Goal: Check status: Check status

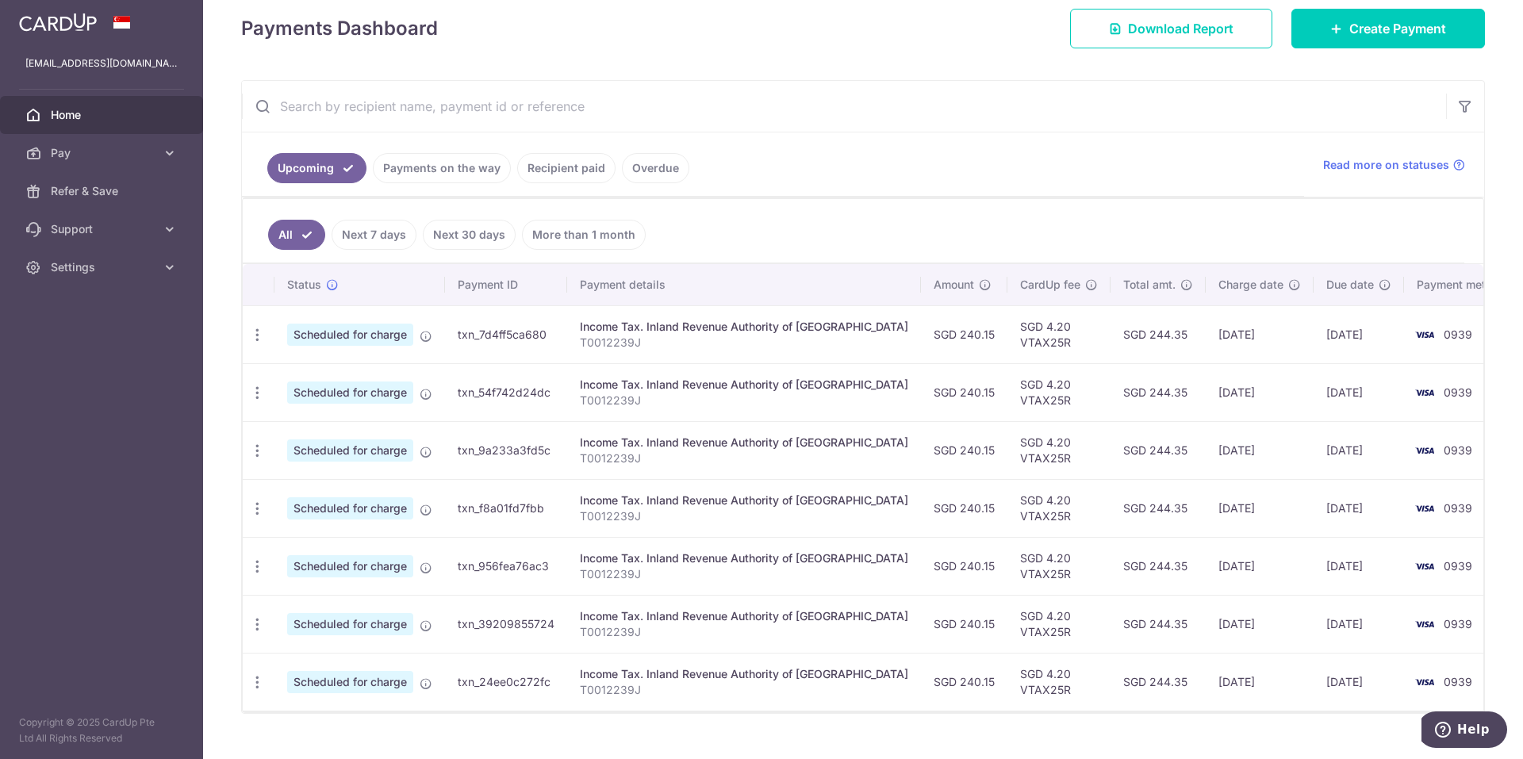
scroll to position [238, 0]
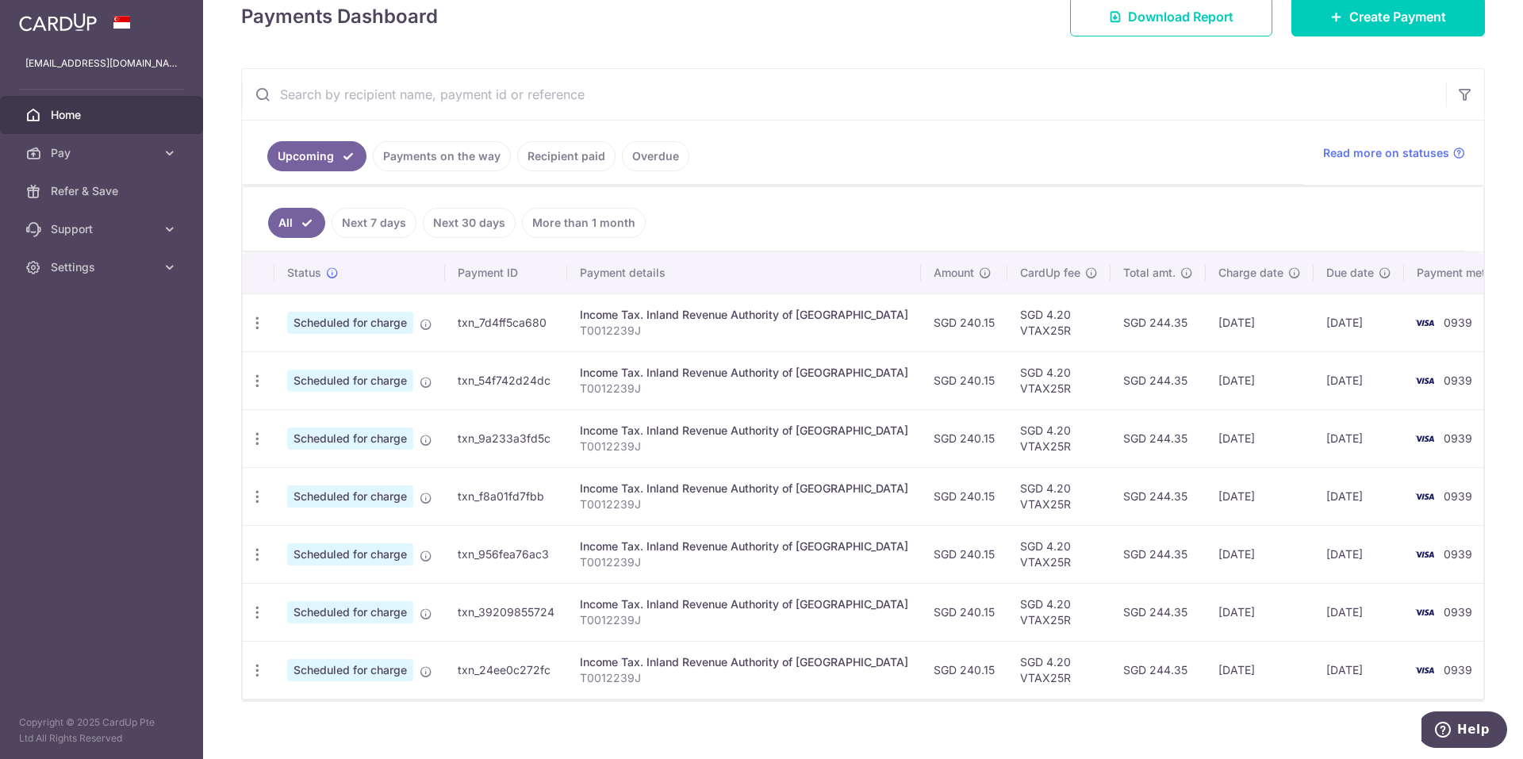
click at [555, 154] on link "Recipient paid" at bounding box center [566, 156] width 98 height 30
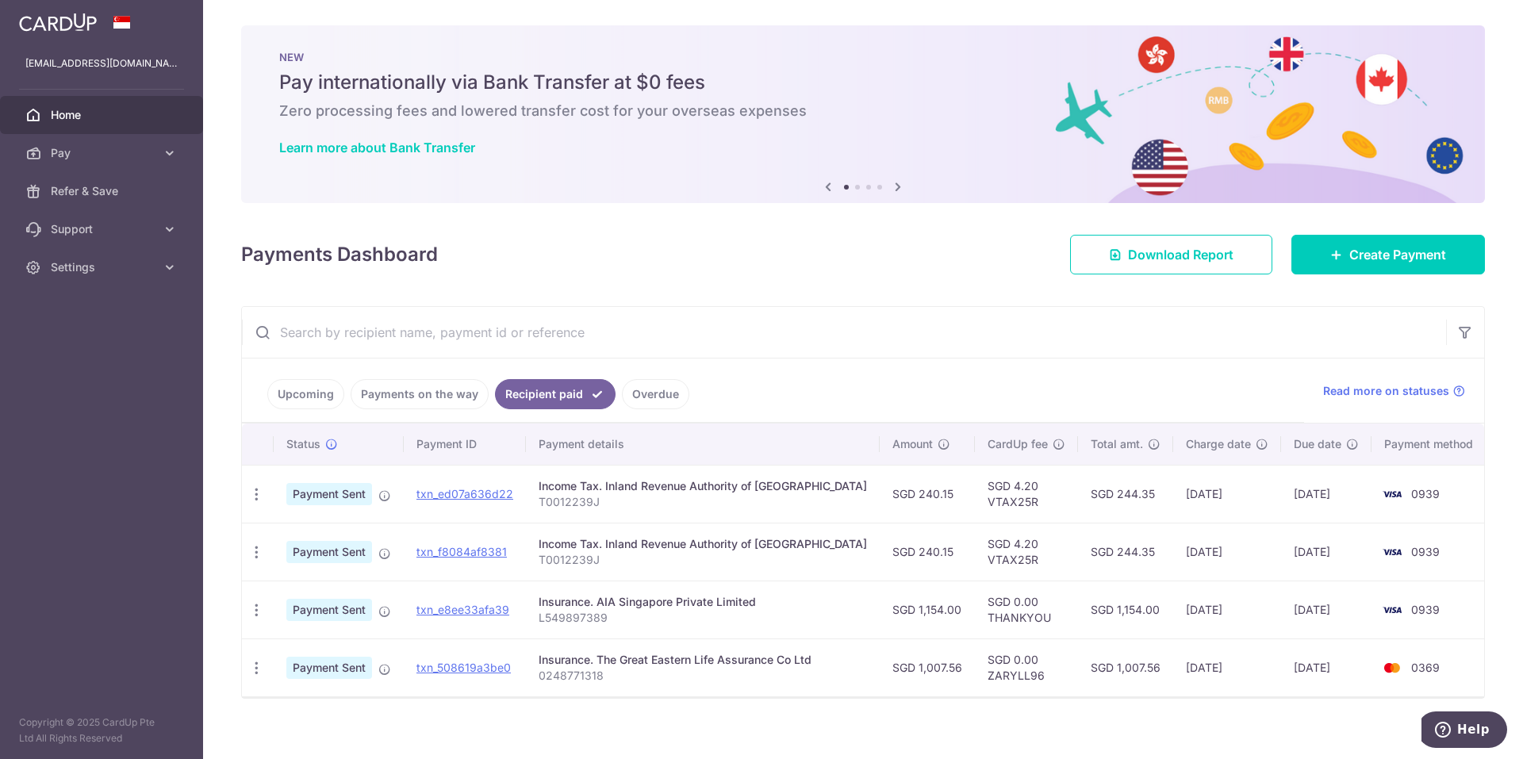
click at [313, 393] on link "Upcoming" at bounding box center [305, 394] width 77 height 30
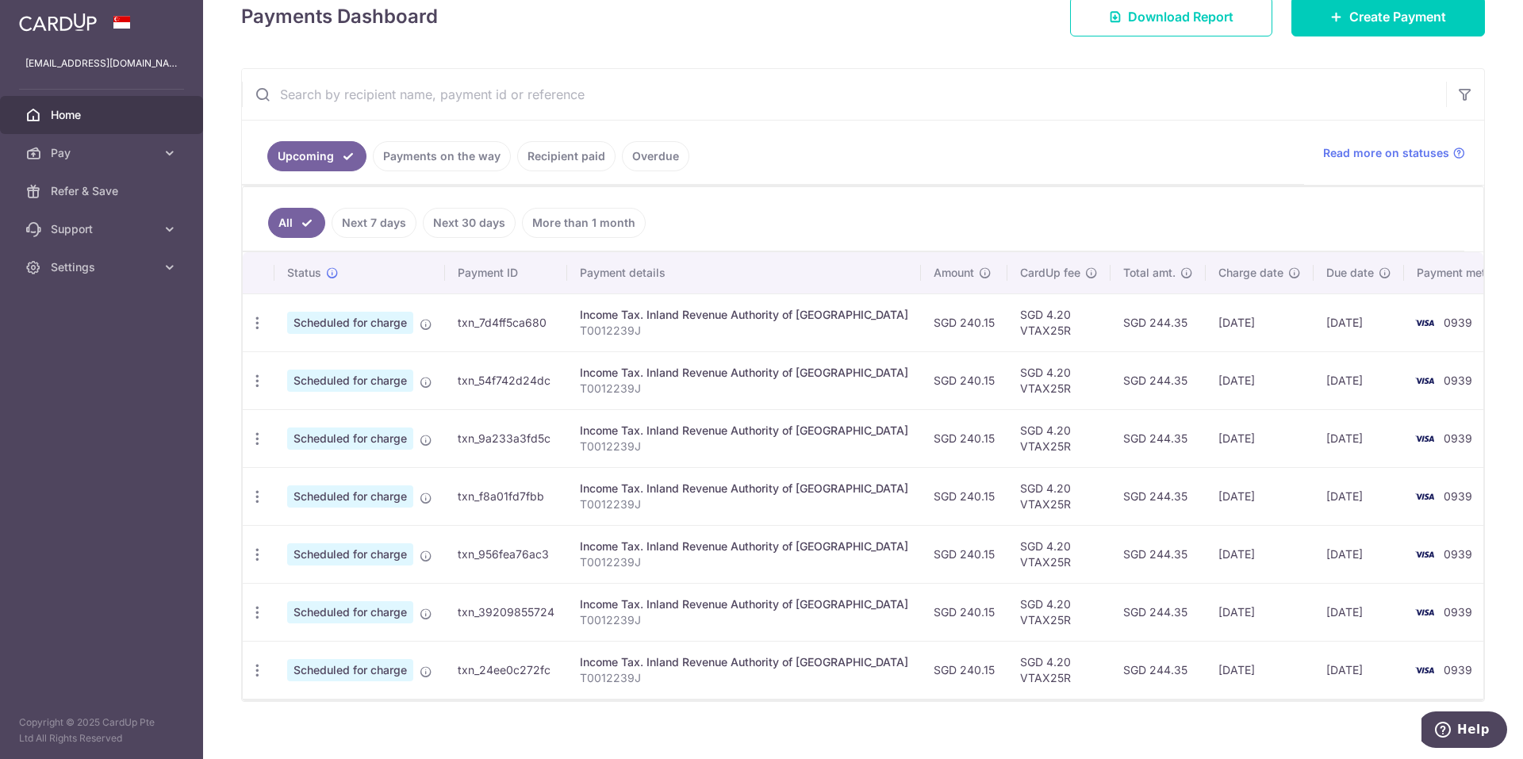
scroll to position [255, 0]
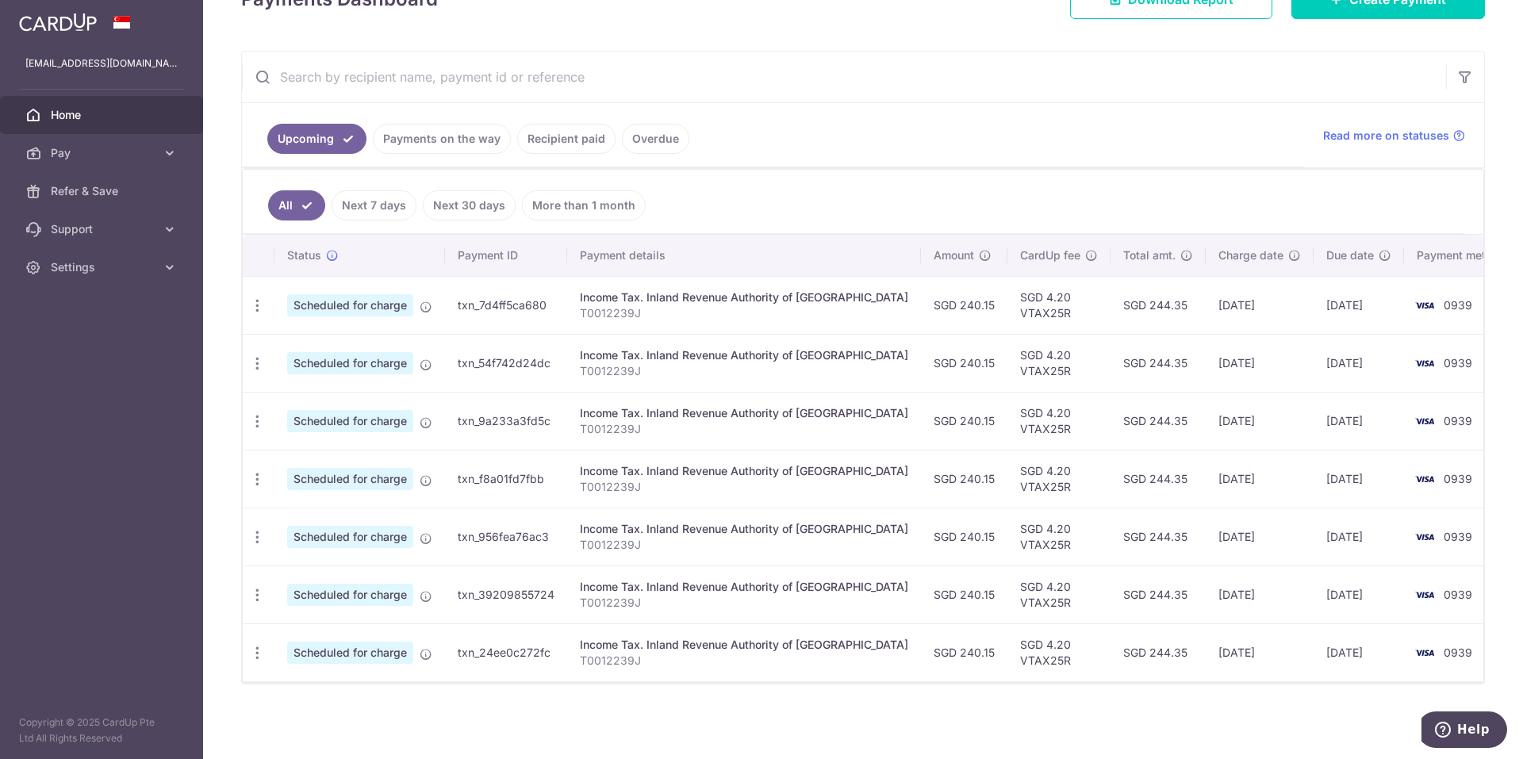
drag, startPoint x: 1229, startPoint y: 652, endPoint x: 1166, endPoint y: 650, distance: 63.5
click at [1206, 650] on td "[DATE]" at bounding box center [1260, 652] width 108 height 58
drag, startPoint x: 1166, startPoint y: 650, endPoint x: 1199, endPoint y: 688, distance: 51.2
click at [1199, 688] on div "× Pause Schedule Pause all future payments in this series Pause just this one p…" at bounding box center [863, 379] width 1320 height 759
click at [571, 137] on link "Recipient paid" at bounding box center [566, 139] width 98 height 30
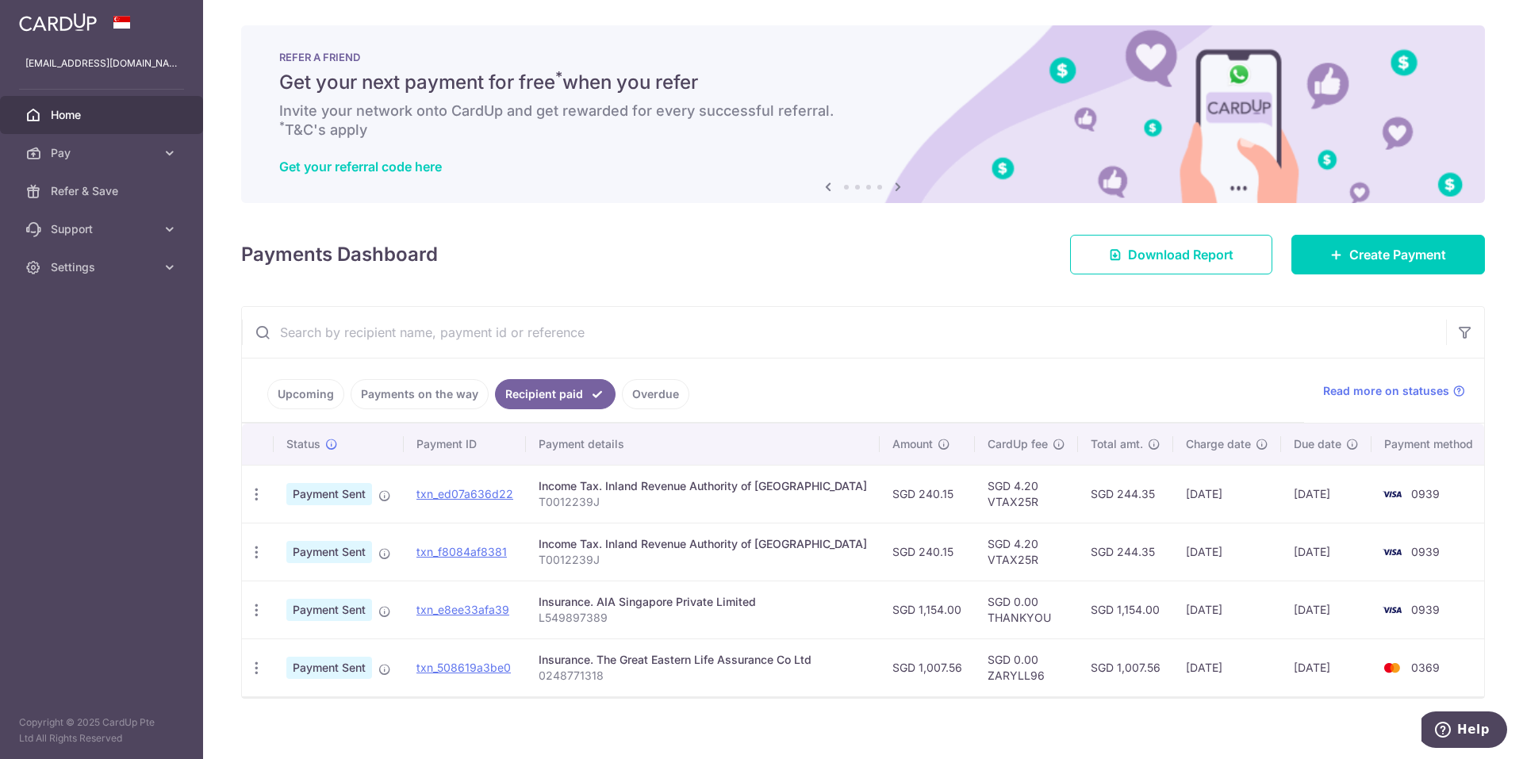
scroll to position [14, 0]
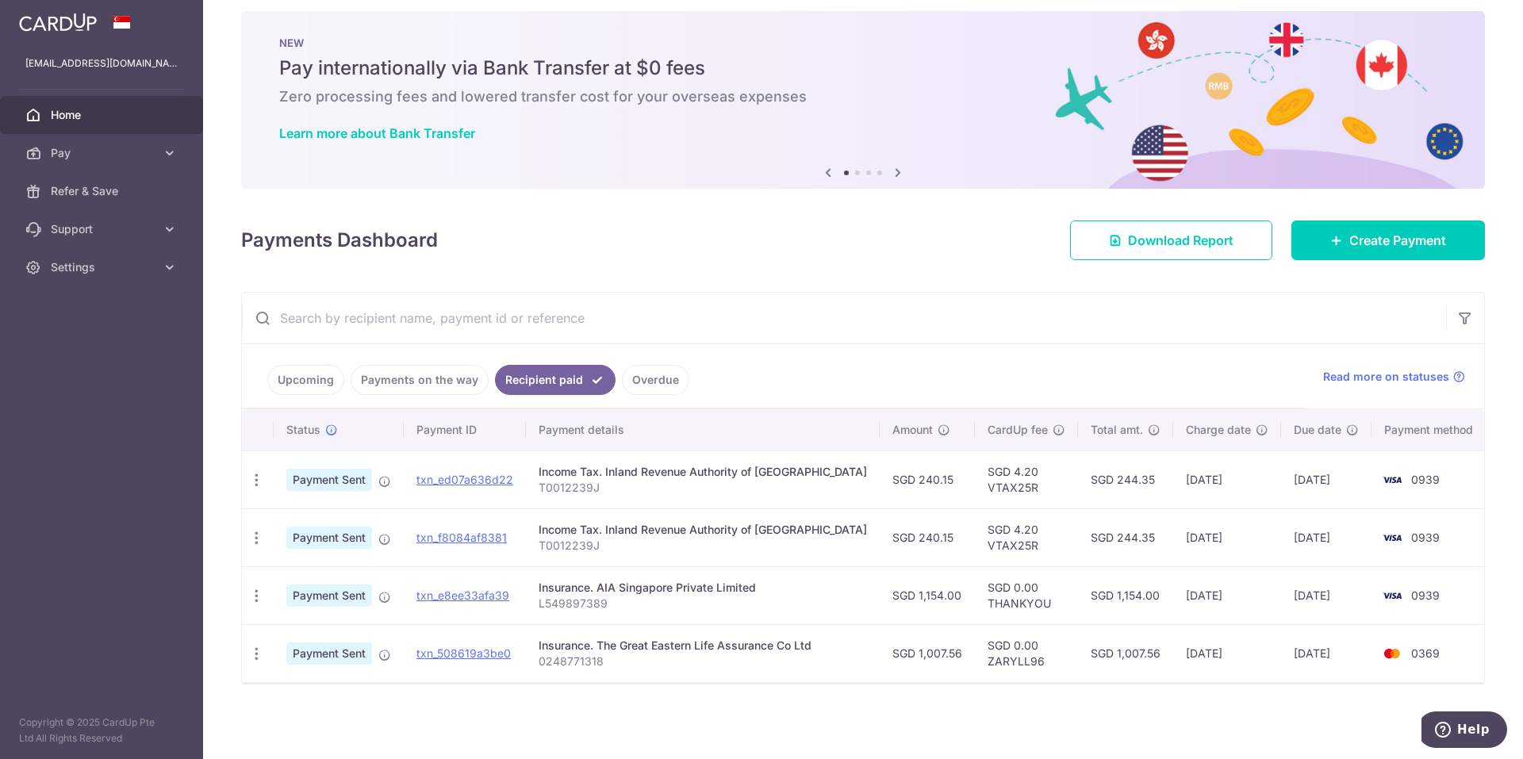
click at [310, 379] on link "Upcoming" at bounding box center [305, 380] width 77 height 30
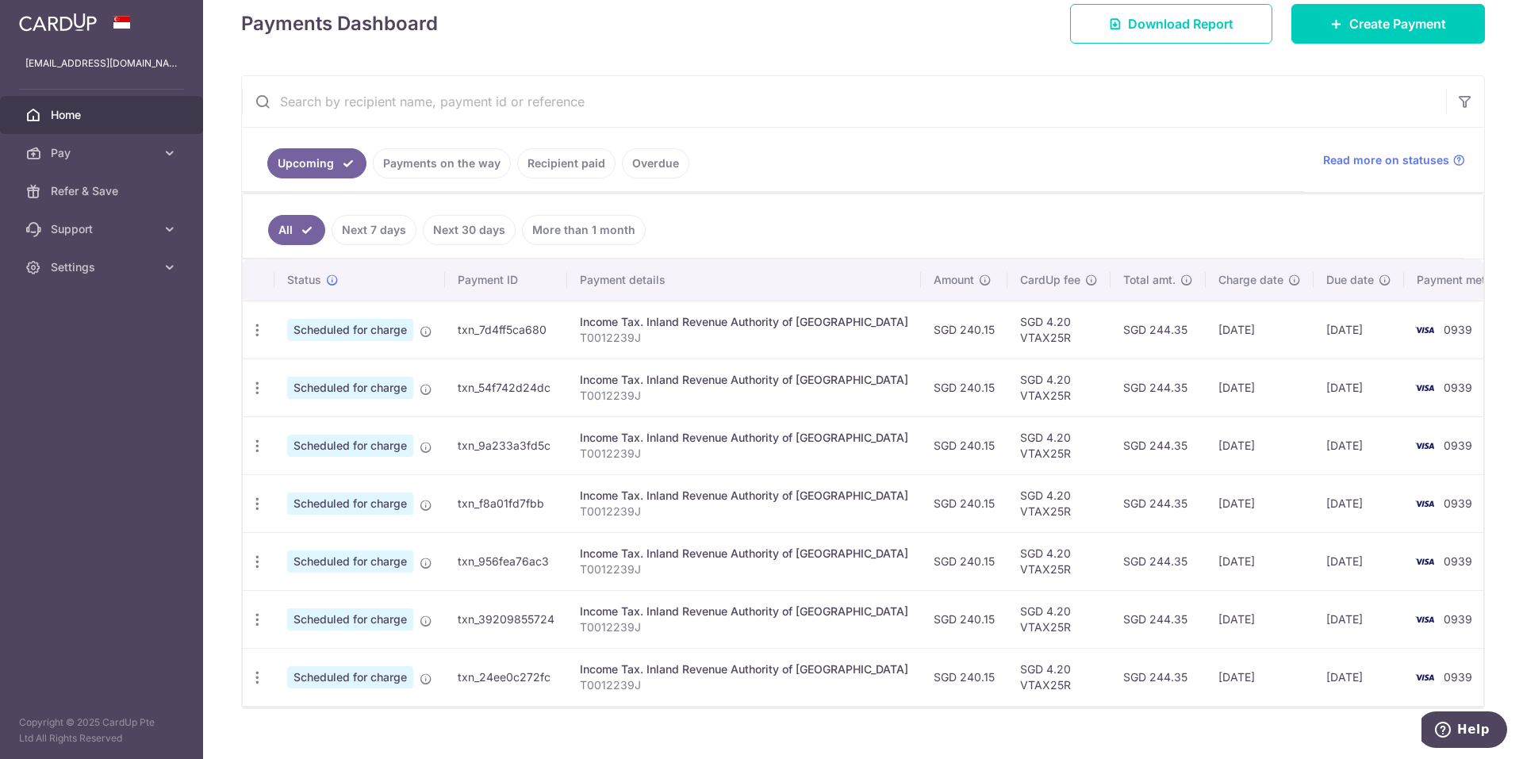
scroll to position [255, 0]
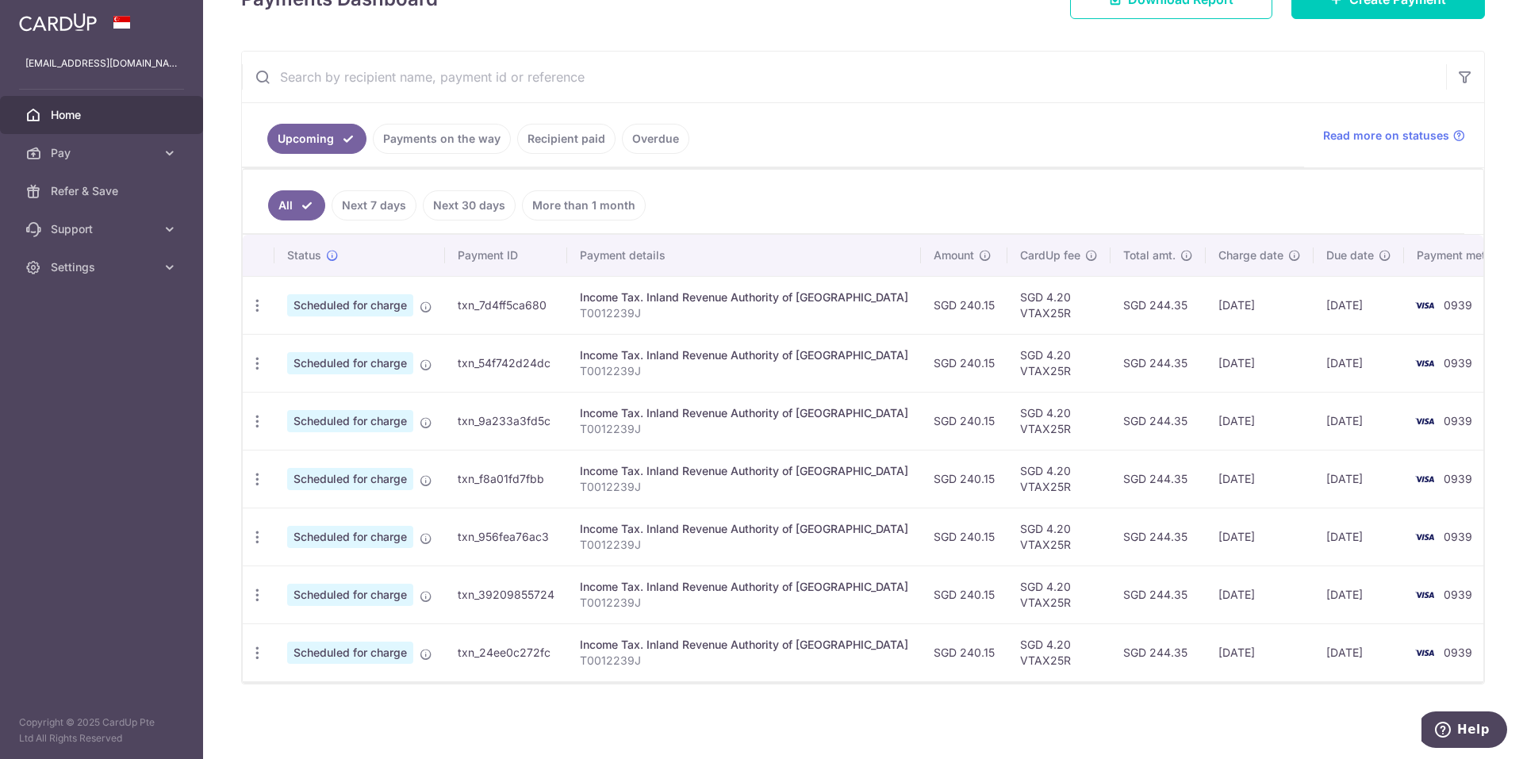
click at [534, 135] on link "Recipient paid" at bounding box center [566, 139] width 98 height 30
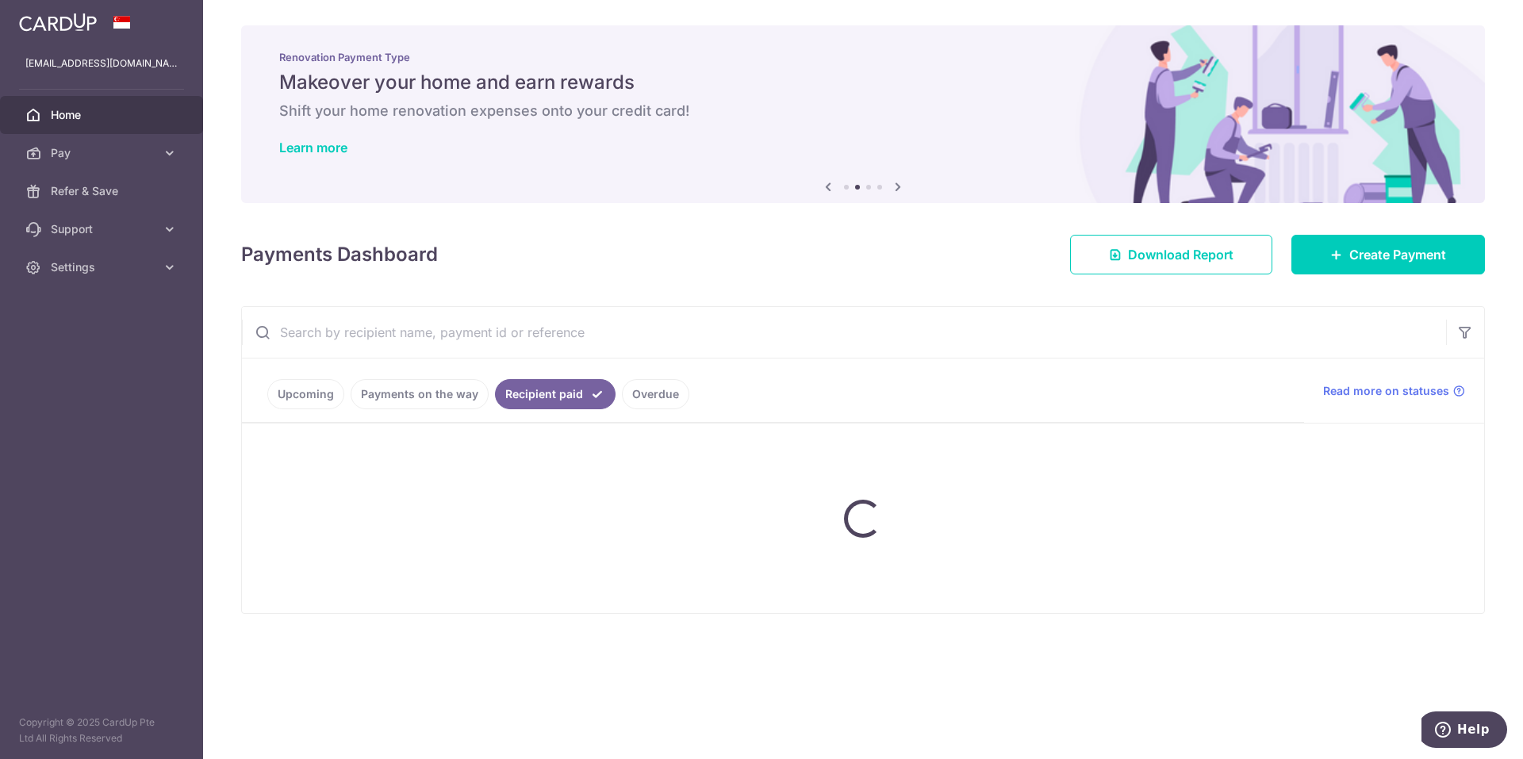
scroll to position [0, 0]
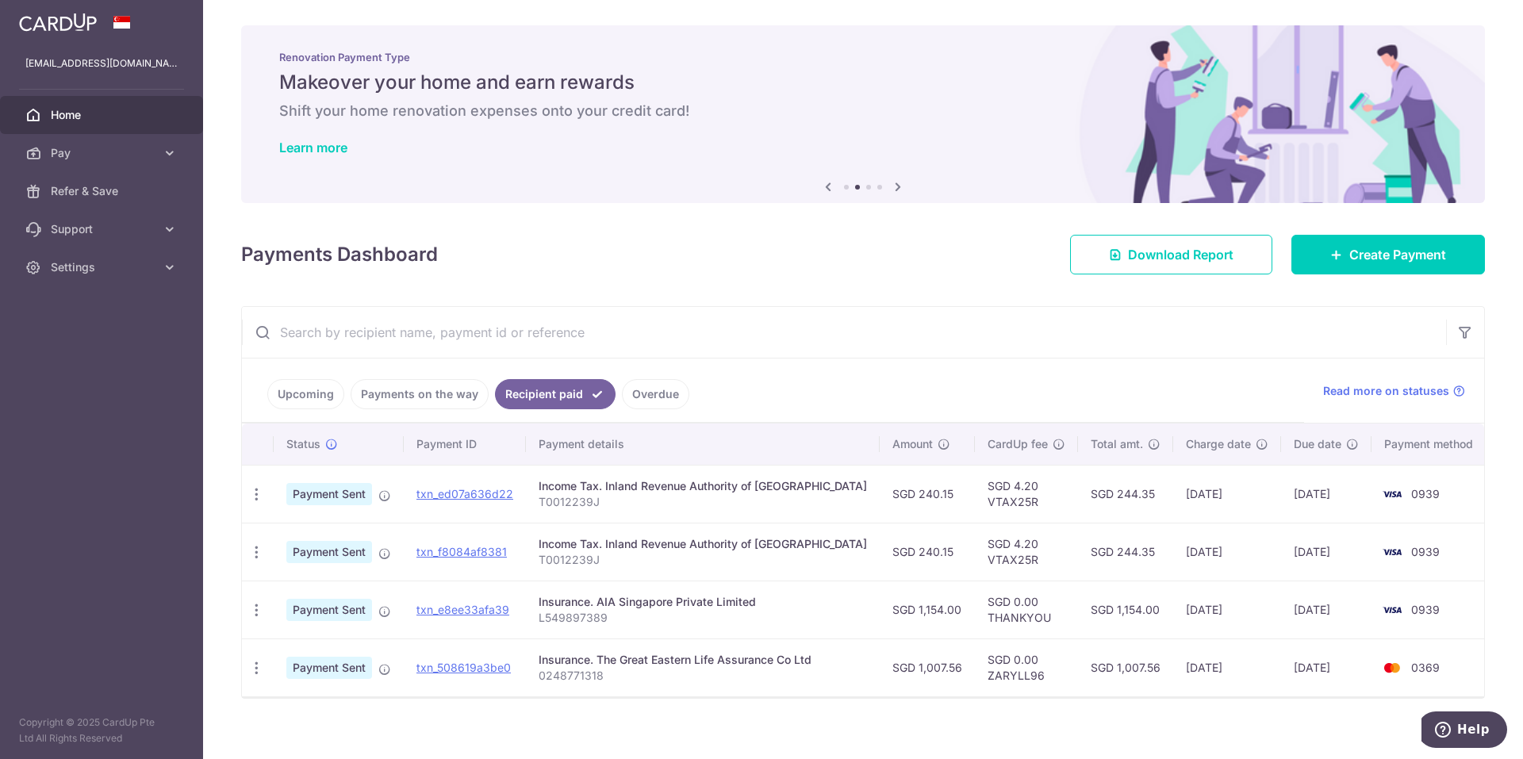
click at [306, 393] on link "Upcoming" at bounding box center [305, 394] width 77 height 30
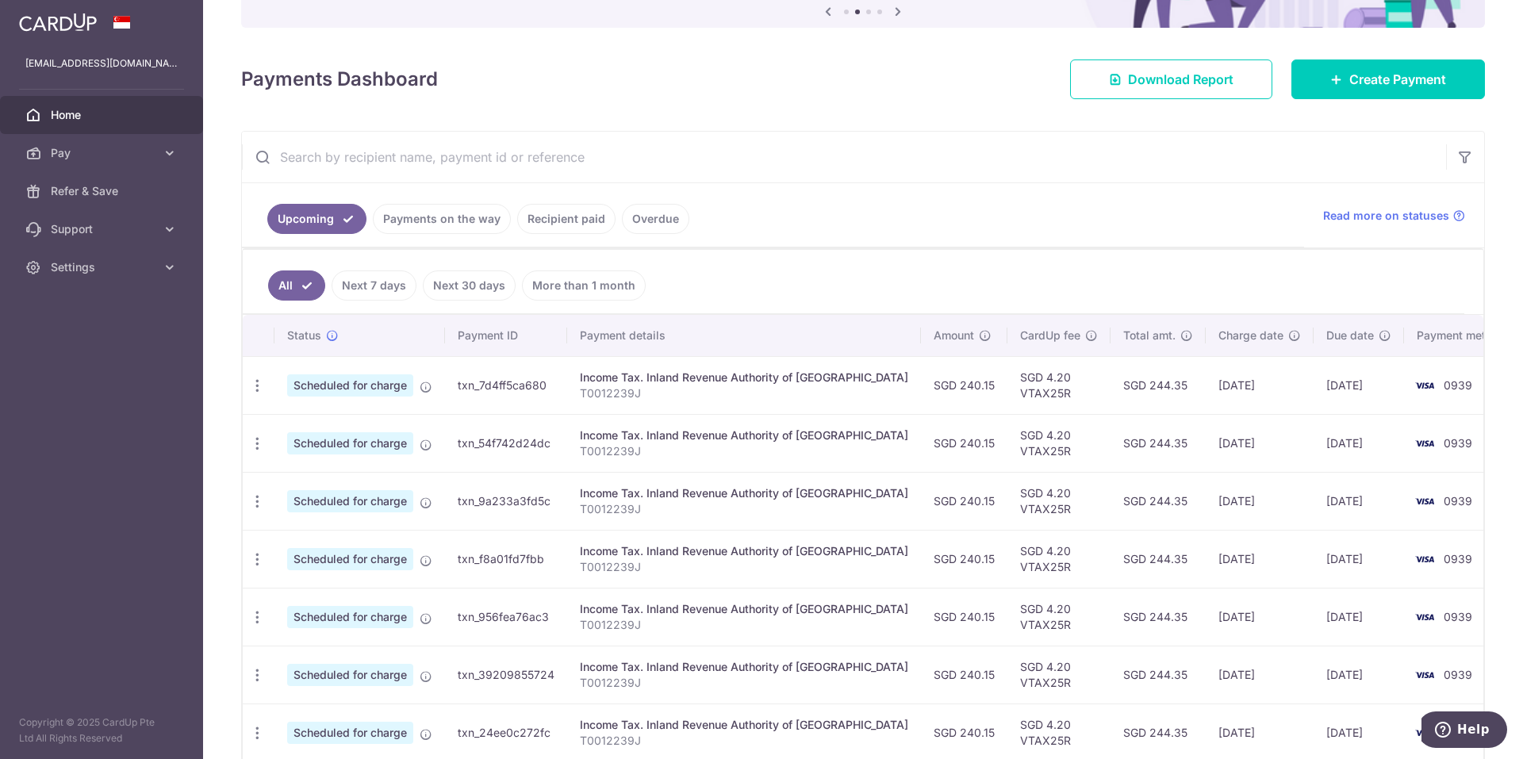
scroll to position [238, 0]
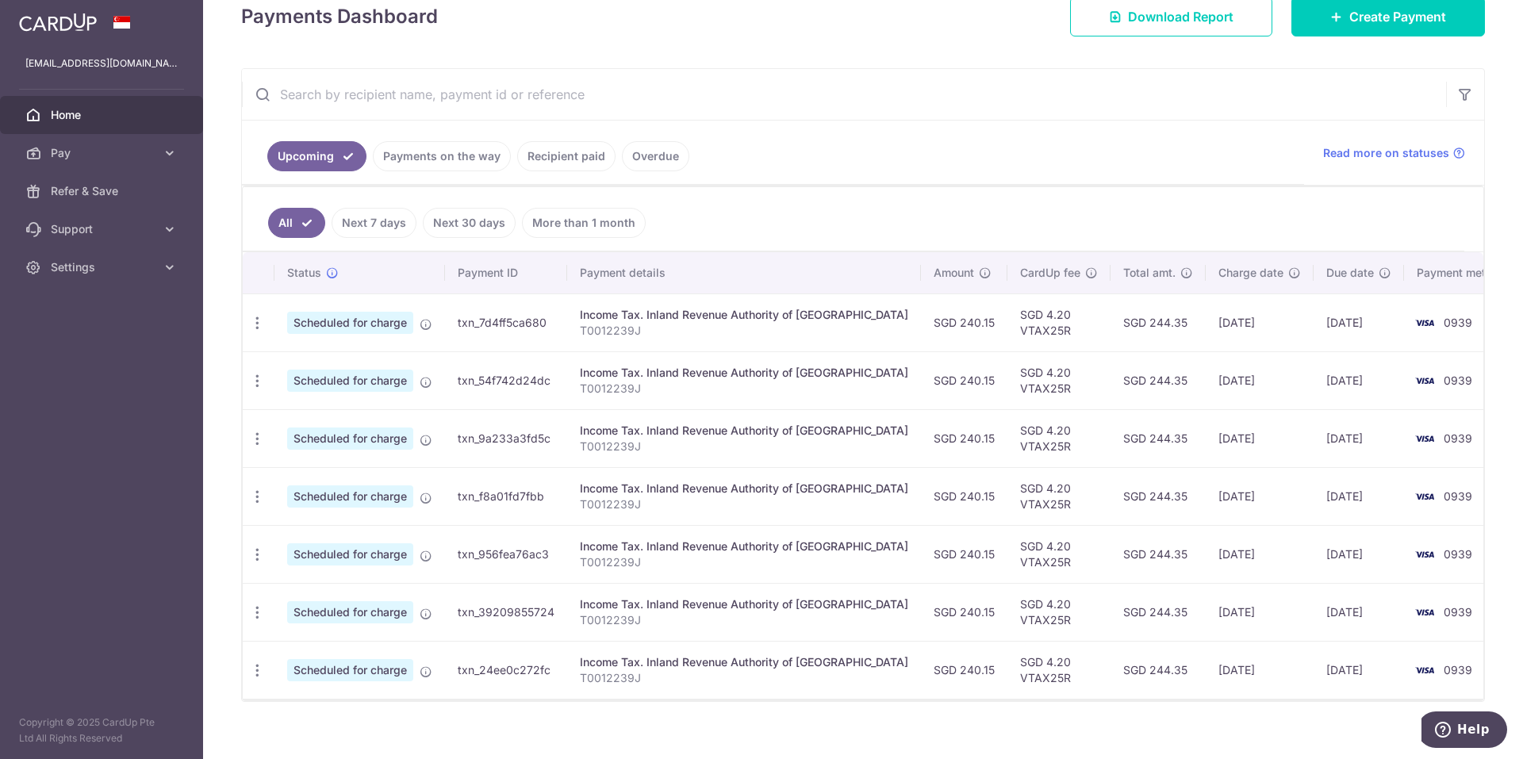
click at [547, 148] on link "Recipient paid" at bounding box center [566, 156] width 98 height 30
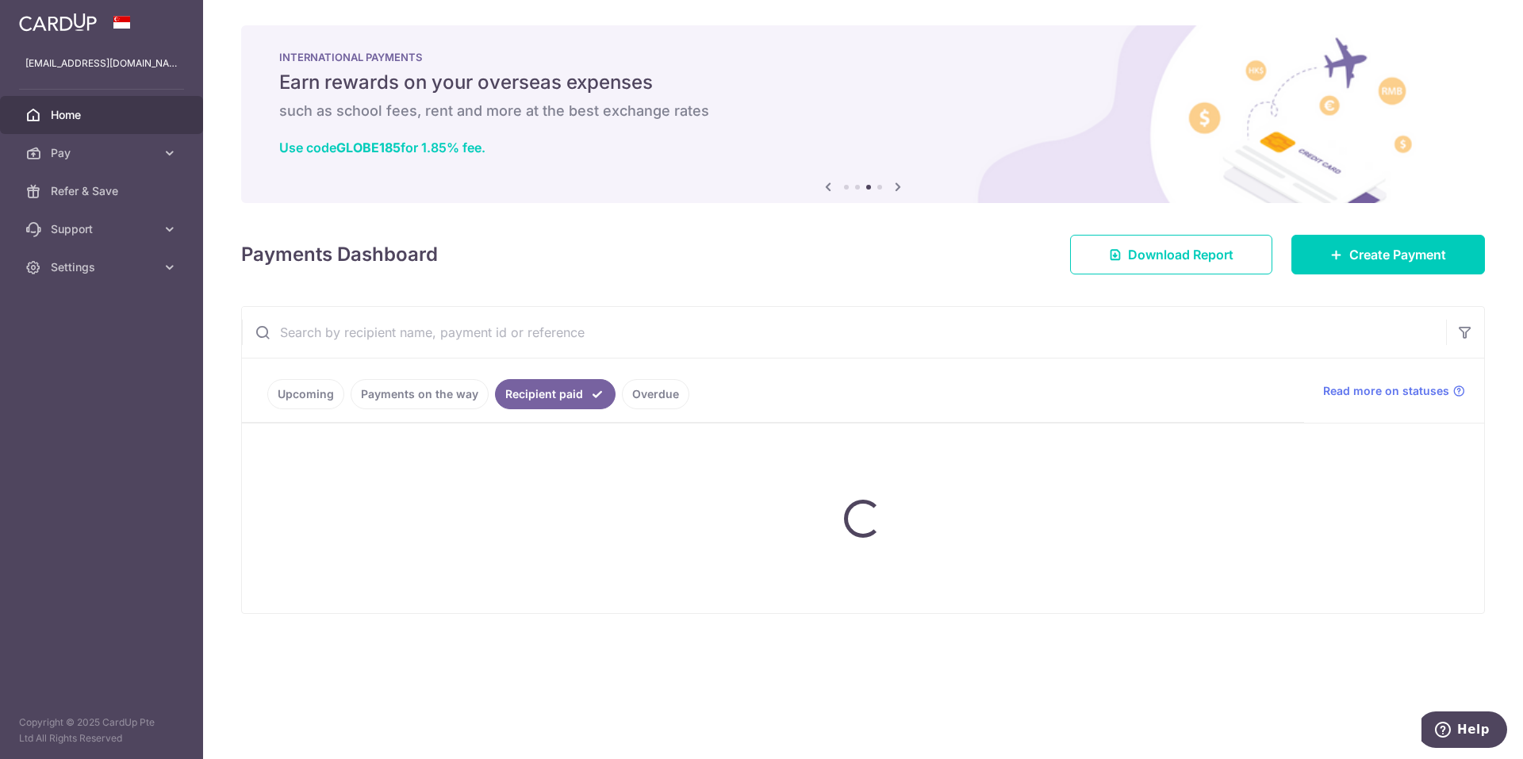
scroll to position [0, 0]
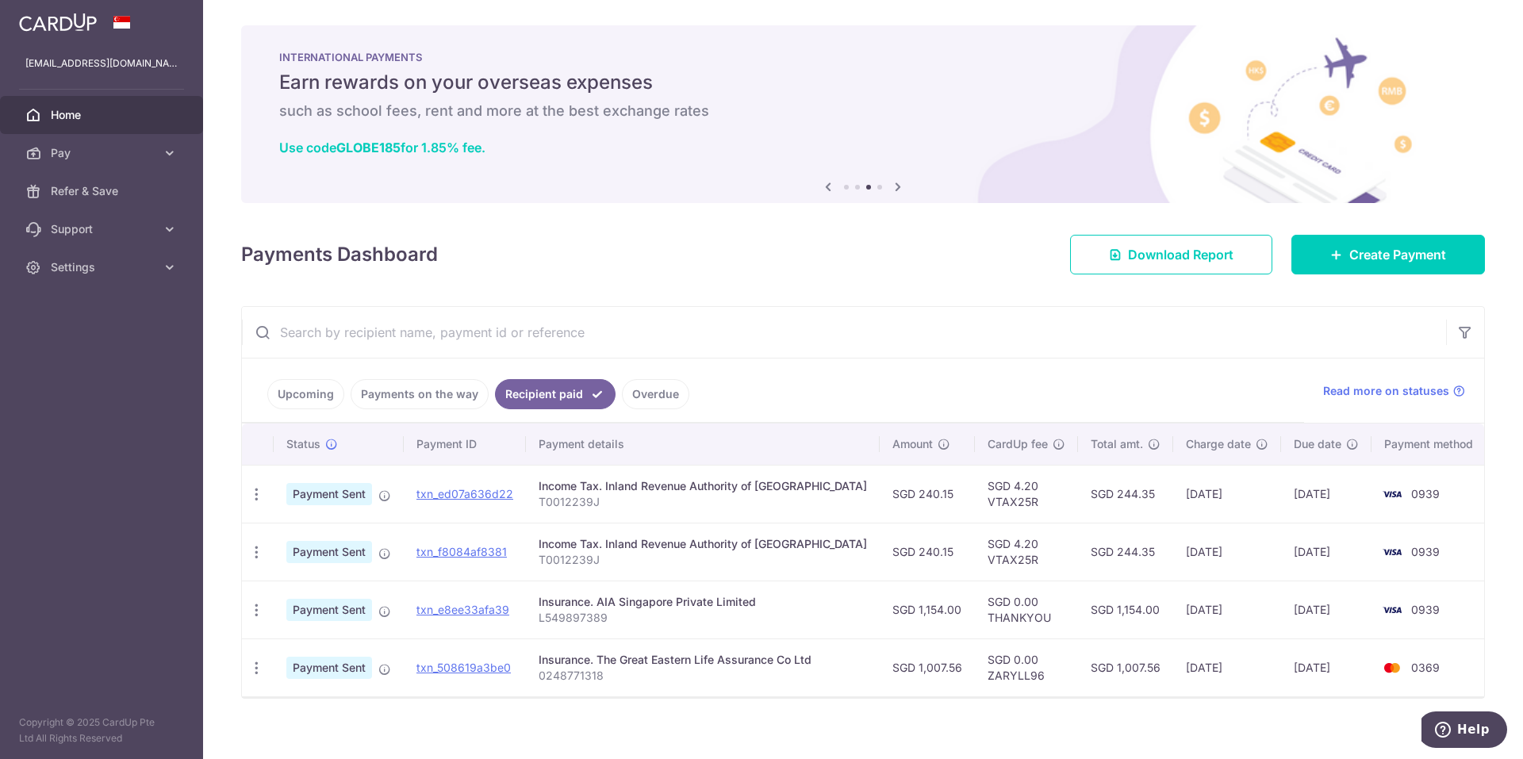
click at [294, 394] on link "Upcoming" at bounding box center [305, 394] width 77 height 30
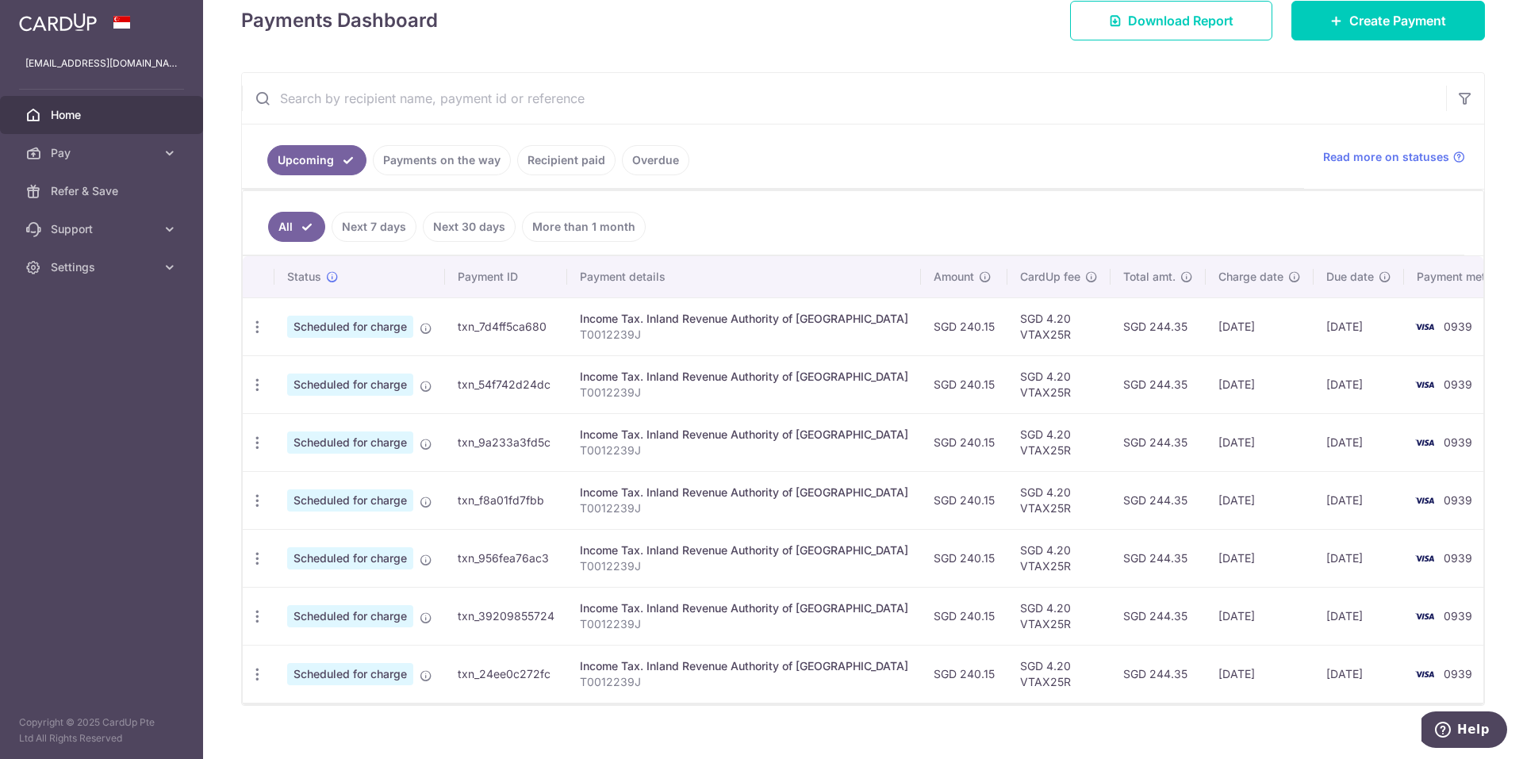
scroll to position [238, 0]
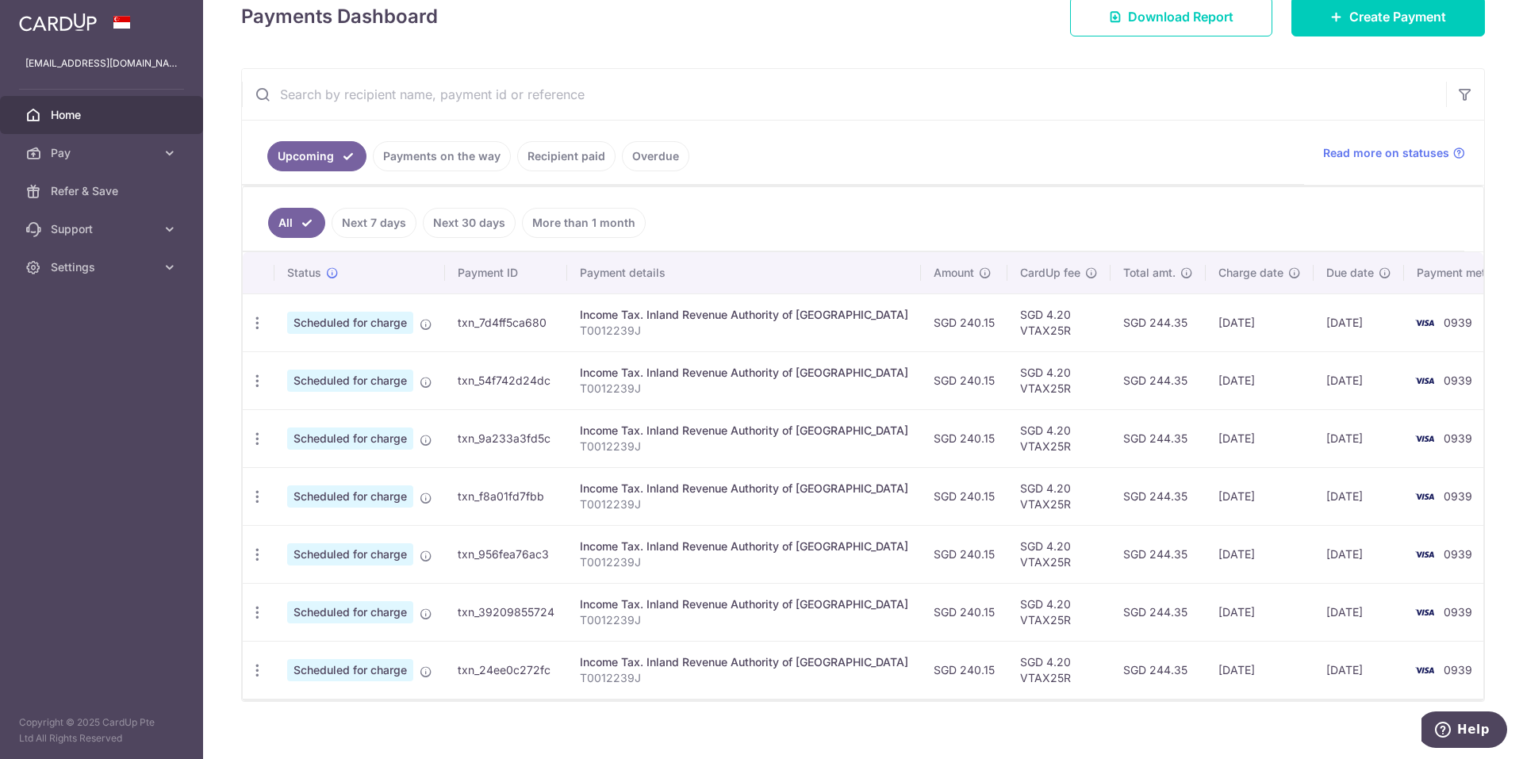
click at [473, 155] on link "Payments on the way" at bounding box center [442, 156] width 138 height 30
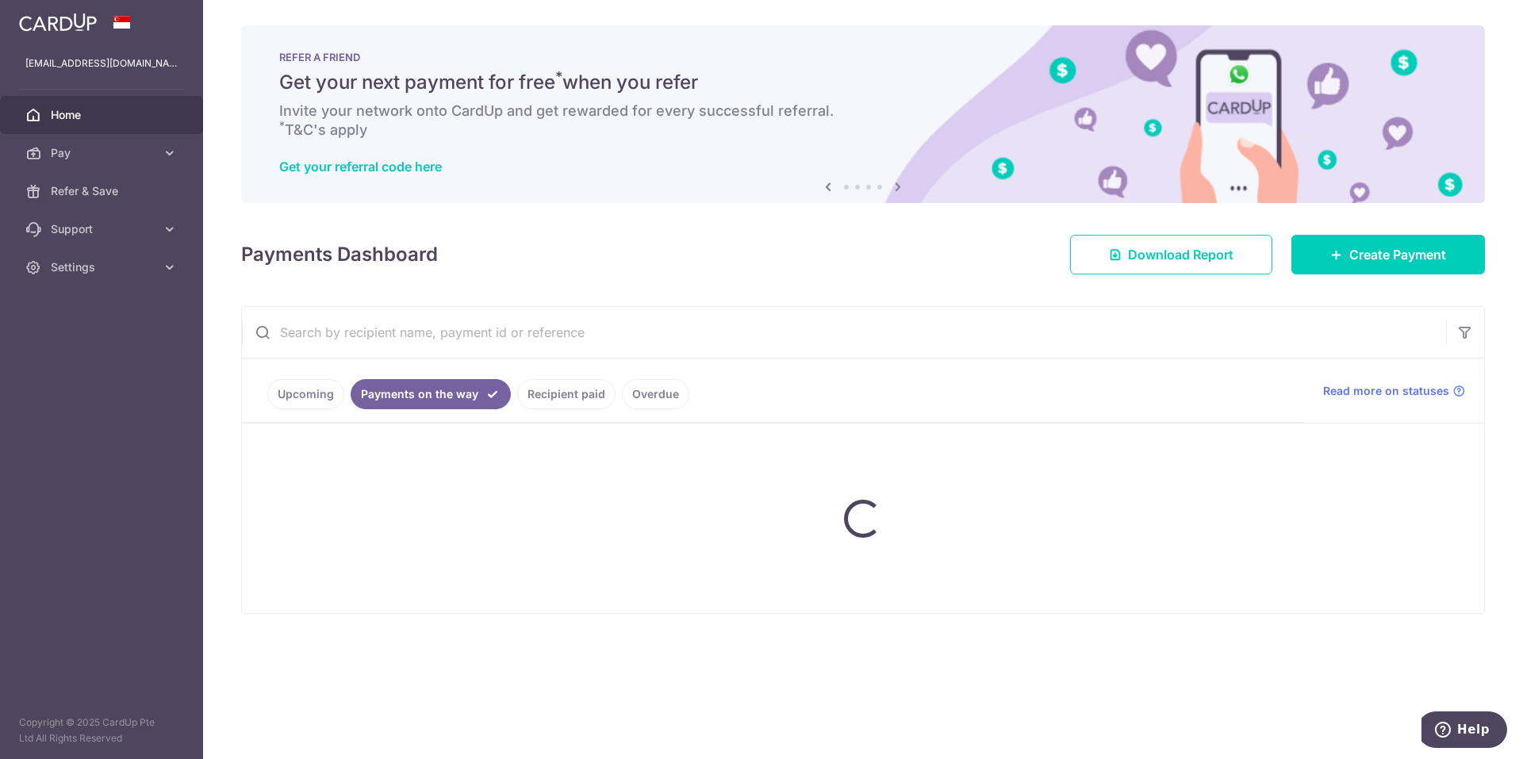
scroll to position [0, 0]
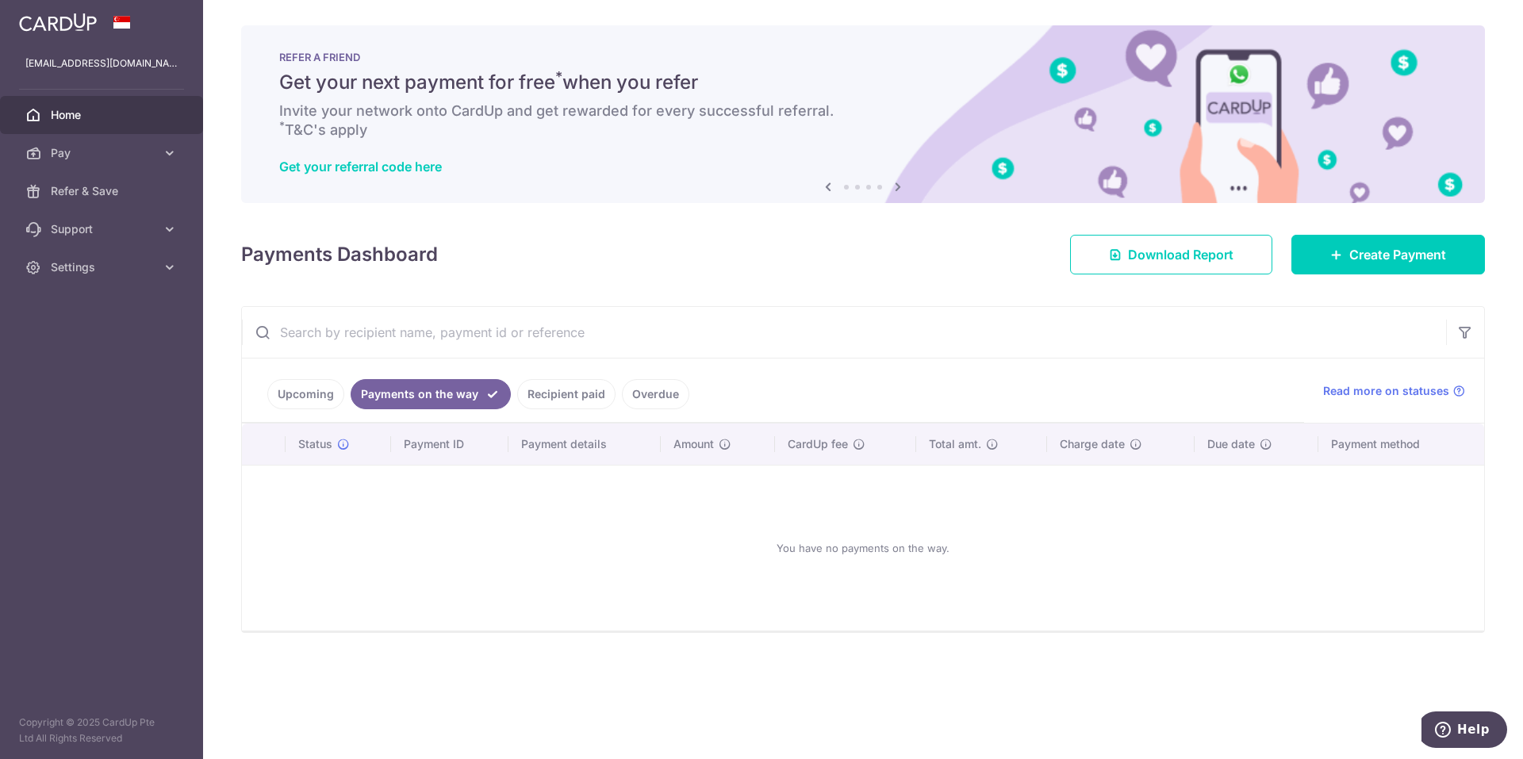
click at [585, 397] on link "Recipient paid" at bounding box center [566, 394] width 98 height 30
